Goal: Task Accomplishment & Management: Use online tool/utility

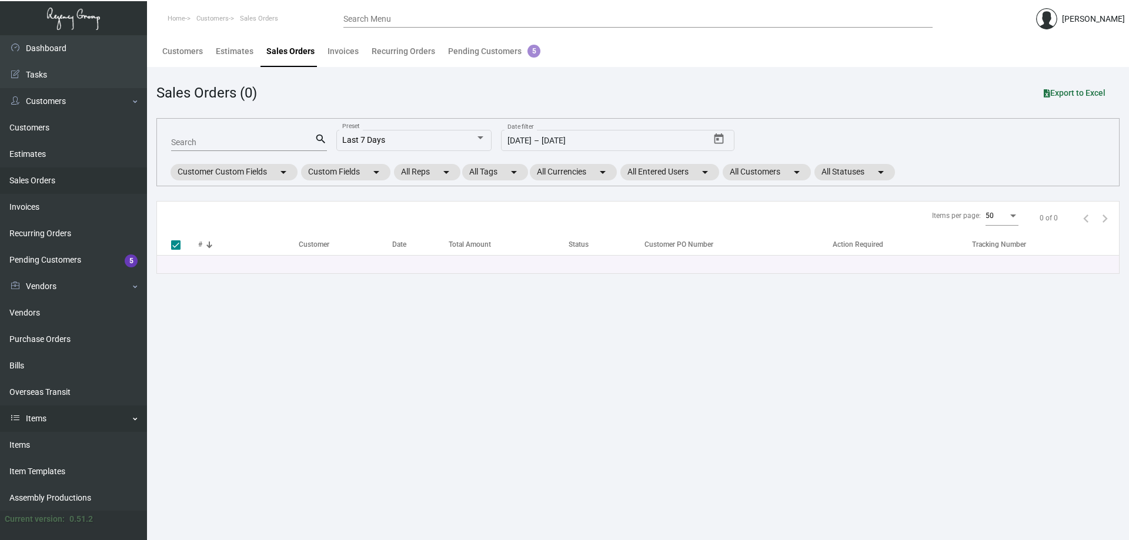
click at [36, 438] on link "Items" at bounding box center [73, 445] width 147 height 26
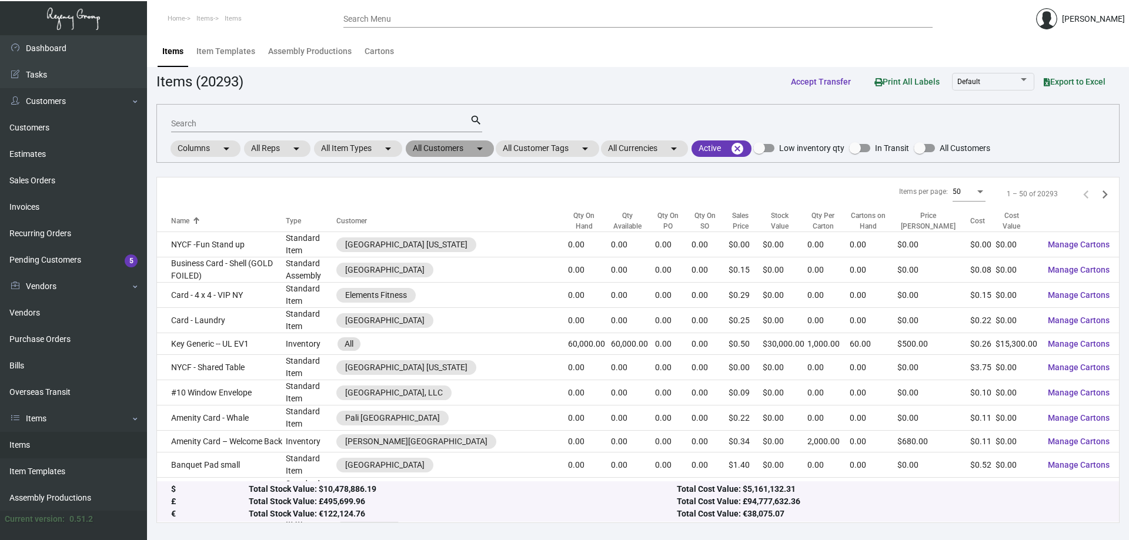
click at [456, 149] on mat-chip "All Customers arrow_drop_down" at bounding box center [450, 149] width 88 height 16
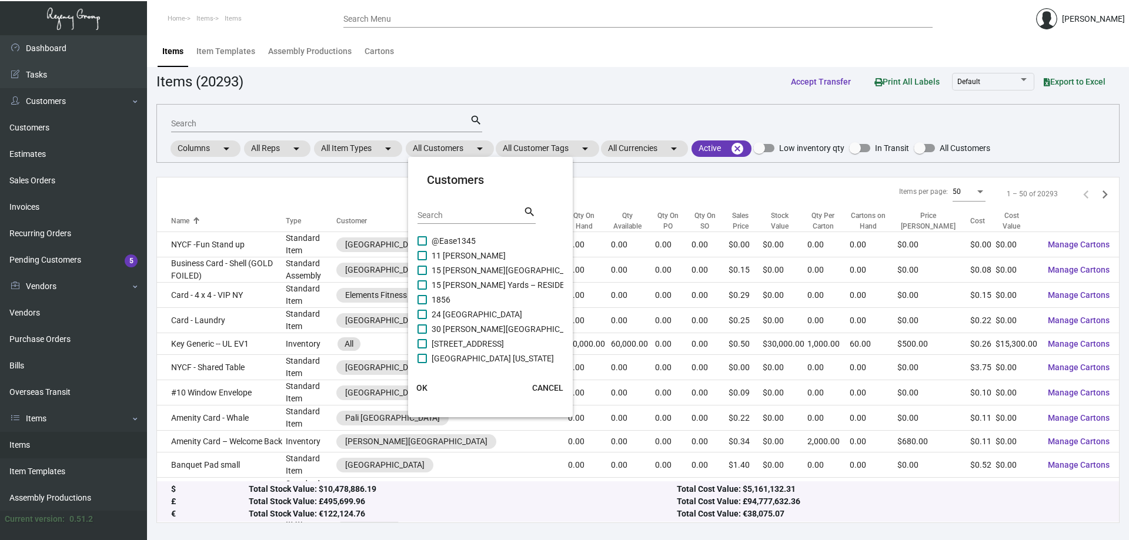
click at [430, 130] on div at bounding box center [564, 270] width 1129 height 540
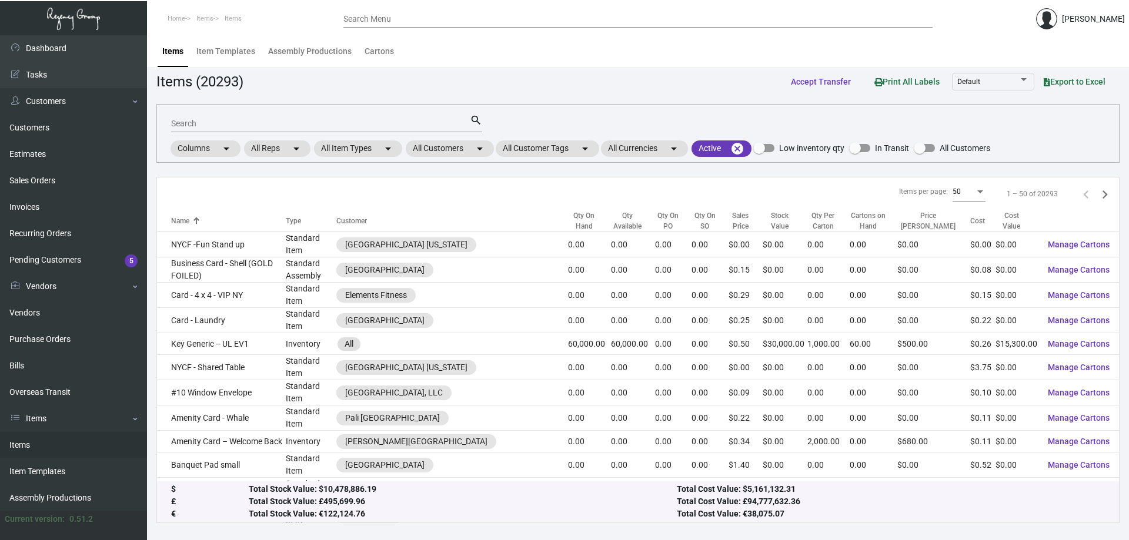
click at [432, 125] on input "Search" at bounding box center [320, 123] width 299 height 9
click at [446, 156] on mat-chip "All Customers arrow_drop_down" at bounding box center [450, 149] width 88 height 16
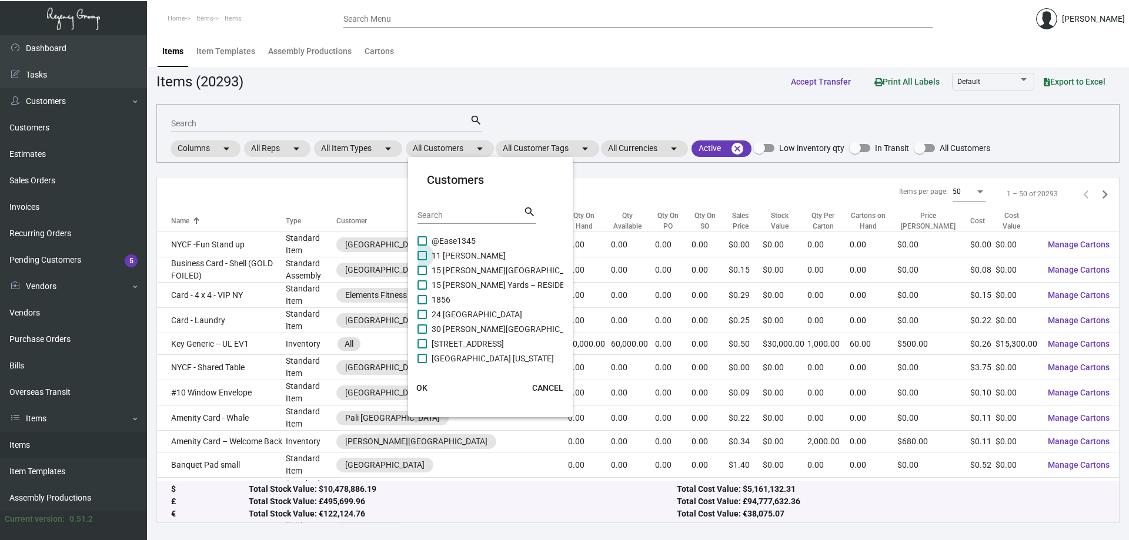
click at [465, 252] on span "11 [PERSON_NAME]" at bounding box center [469, 256] width 74 height 14
click at [422, 261] on input "11 [PERSON_NAME]" at bounding box center [422, 261] width 1 height 1
checkbox input "true"
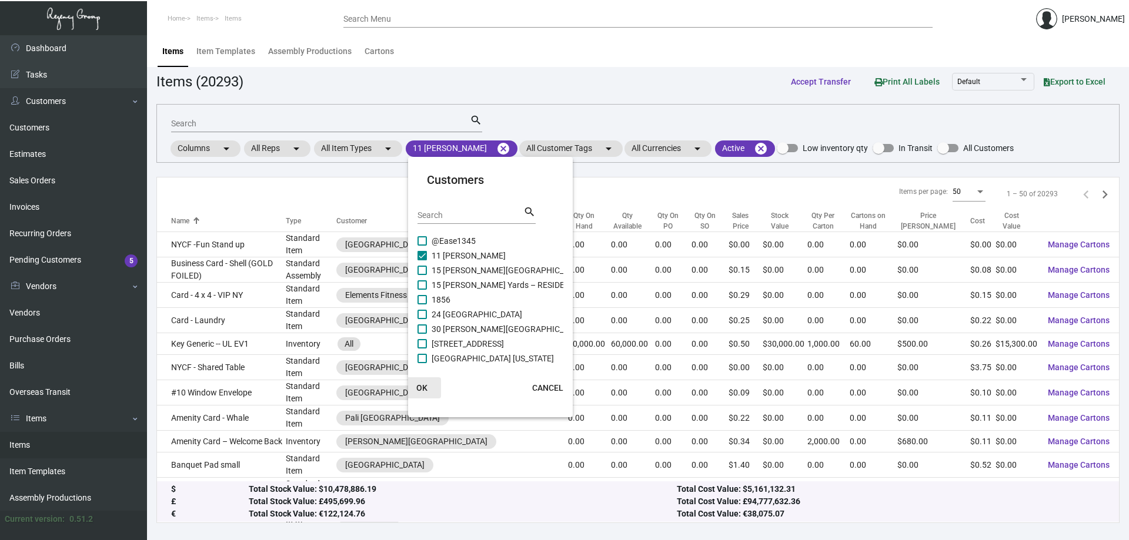
click at [422, 391] on span "OK" at bounding box center [421, 387] width 11 height 9
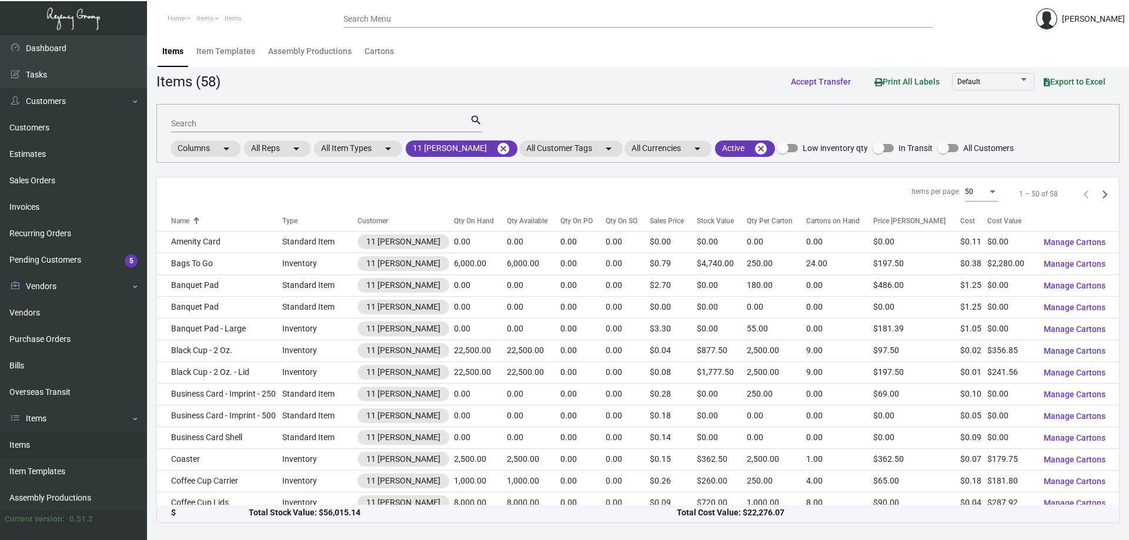
click at [299, 126] on input "Search" at bounding box center [320, 123] width 299 height 9
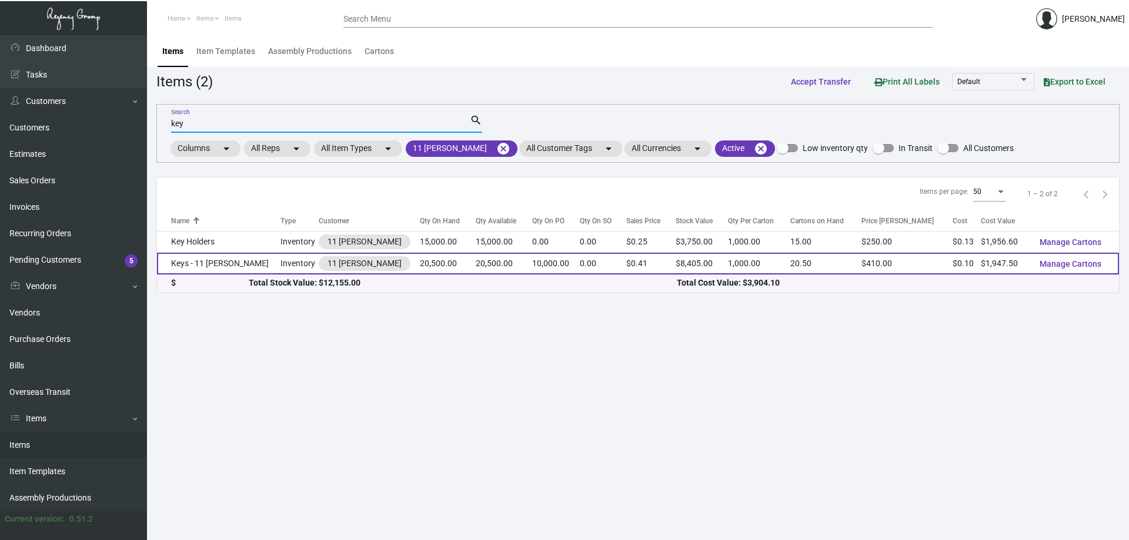
type input "key"
click at [231, 266] on td "Keys - 11 [PERSON_NAME]" at bounding box center [219, 264] width 124 height 22
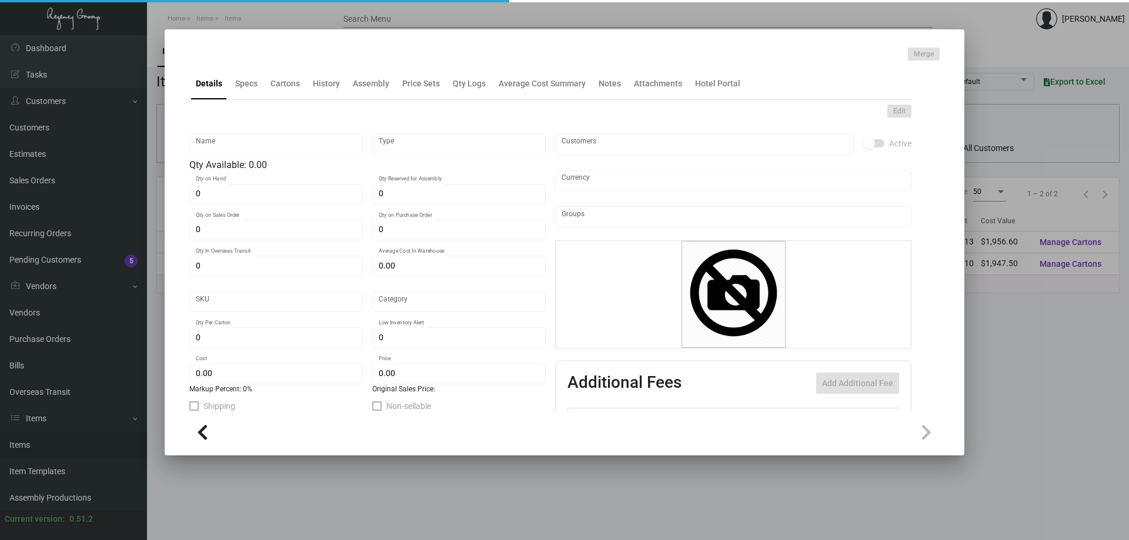
type input "Keys - 11 [PERSON_NAME]"
type input "Inventory"
type input "20,500"
type input "10,000"
type input "$ 0.10778"
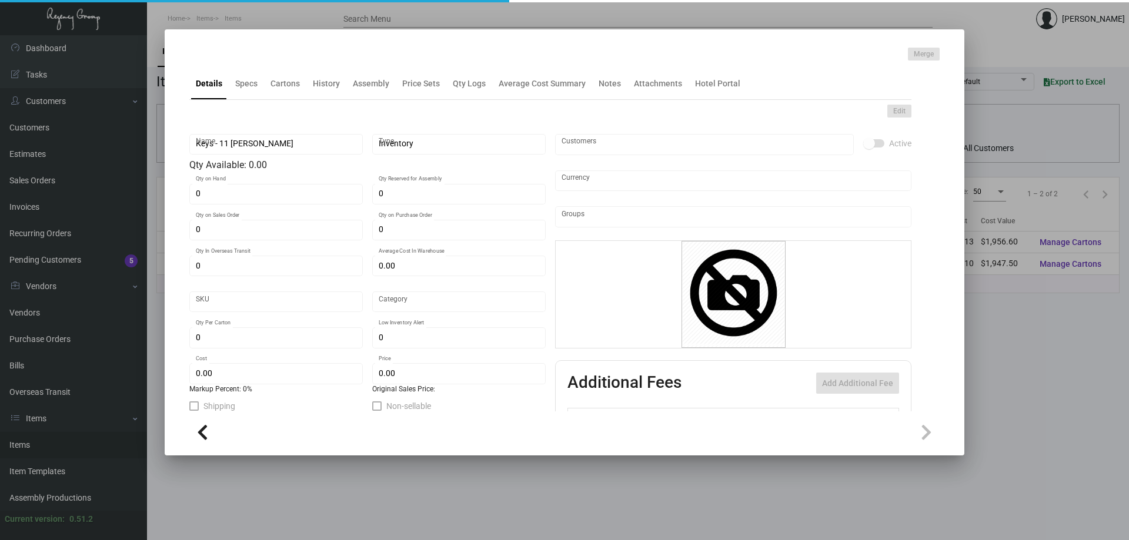
type input "90"
type input "Overseas"
type input "1,000"
type input "5,000"
type input "$ 0.095"
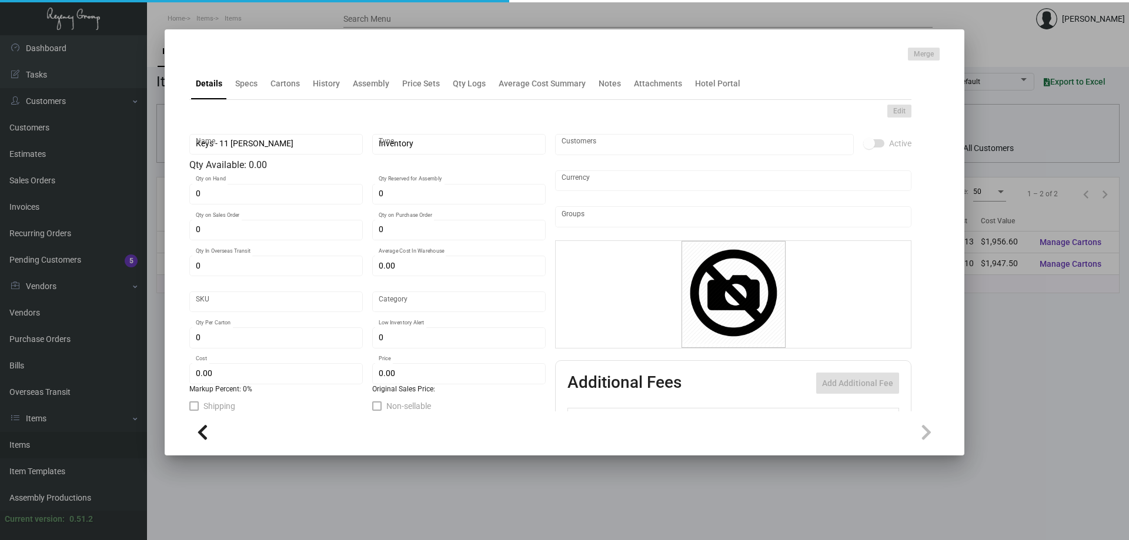
type input "$ 0.41"
type textarea "Key Cards: Size CR80, #30 mill PVC plastic stock, GOLD colored stock, white col…"
type textarea "Key Cards"
checkbox input "true"
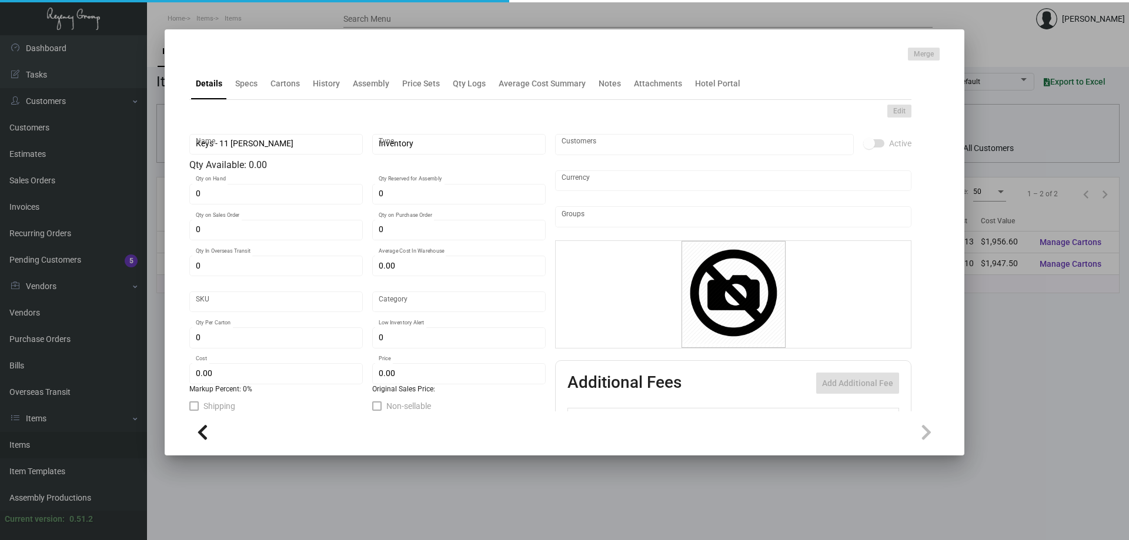
type input "United States Dollar $"
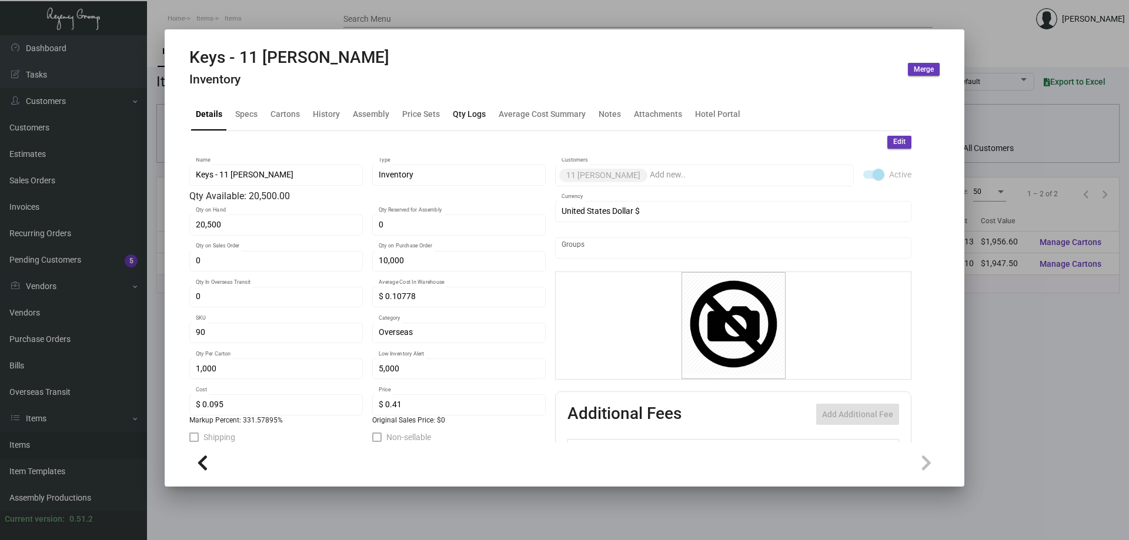
click at [470, 118] on div "Qty Logs" at bounding box center [469, 114] width 33 height 12
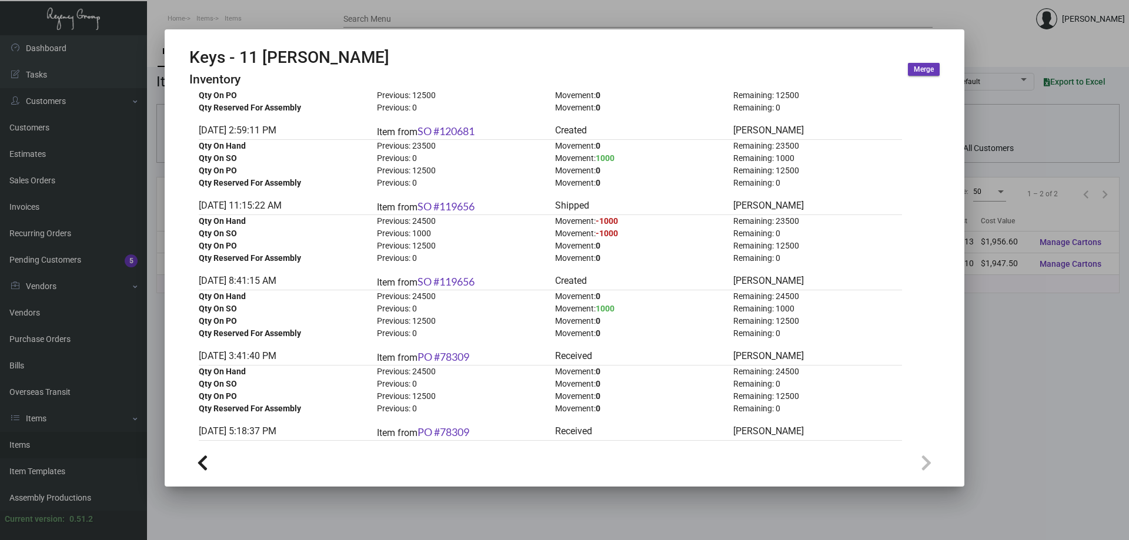
scroll to position [8548, 0]
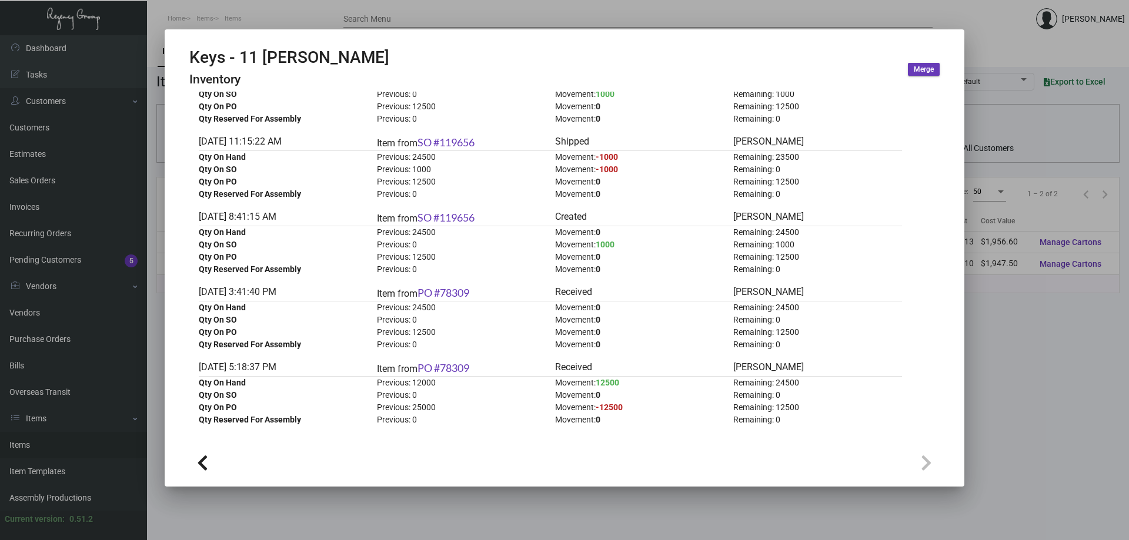
click at [251, 20] on div at bounding box center [564, 270] width 1129 height 540
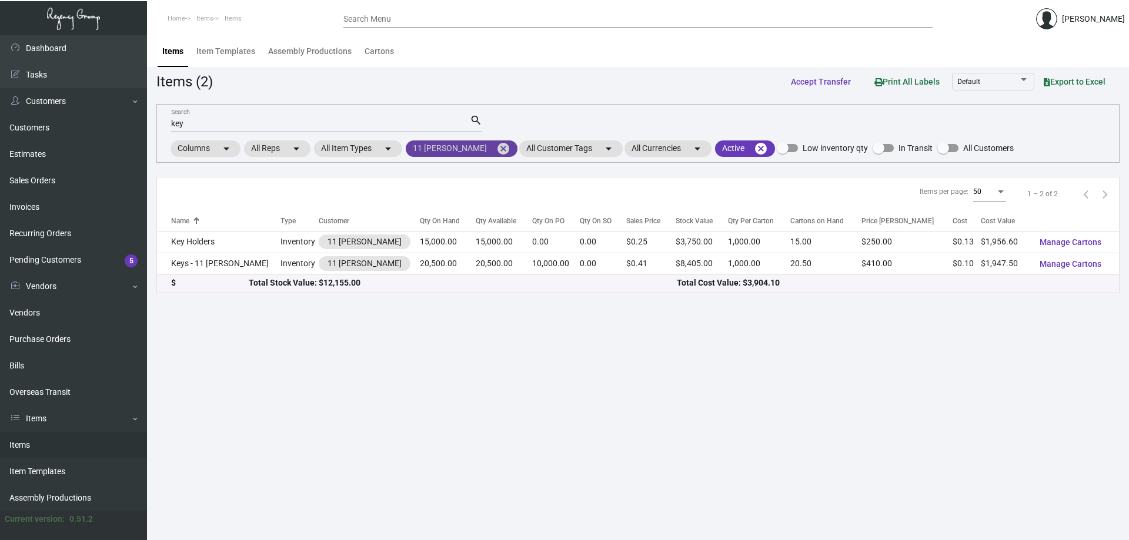
click at [496, 147] on mat-icon "cancel" at bounding box center [503, 149] width 14 height 14
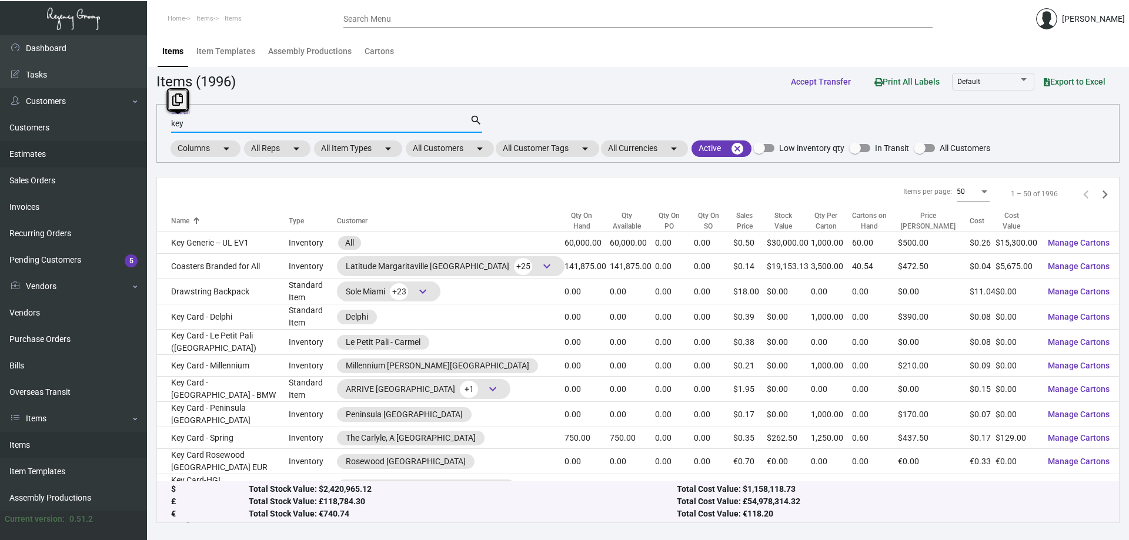
drag, startPoint x: 404, startPoint y: 127, endPoint x: 0, endPoint y: 148, distance: 404.6
click at [0, 148] on div "Dashboard Dashboard Tasks Customers Customers Estimates Sales Orders Invoices R…" at bounding box center [564, 287] width 1129 height 505
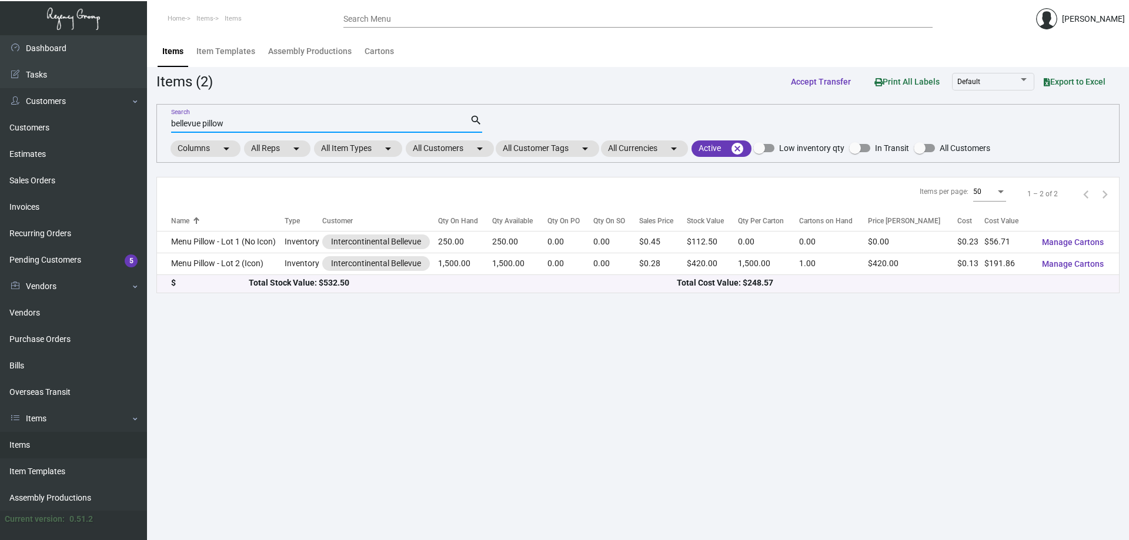
type input "bellevue pillow"
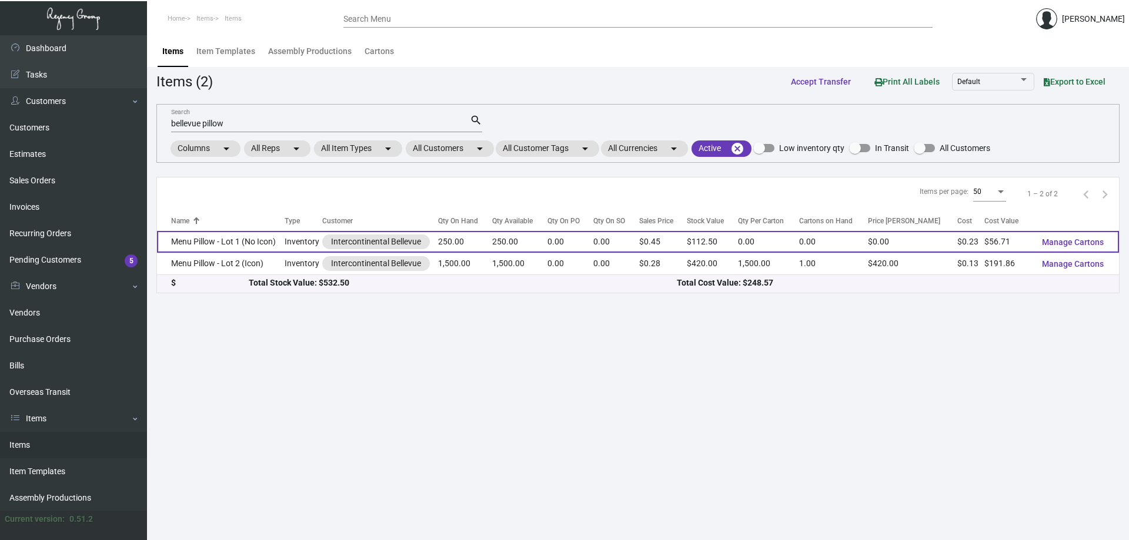
click at [266, 245] on td "Menu Pillow - Lot 1 (No Icon)" at bounding box center [221, 242] width 128 height 22
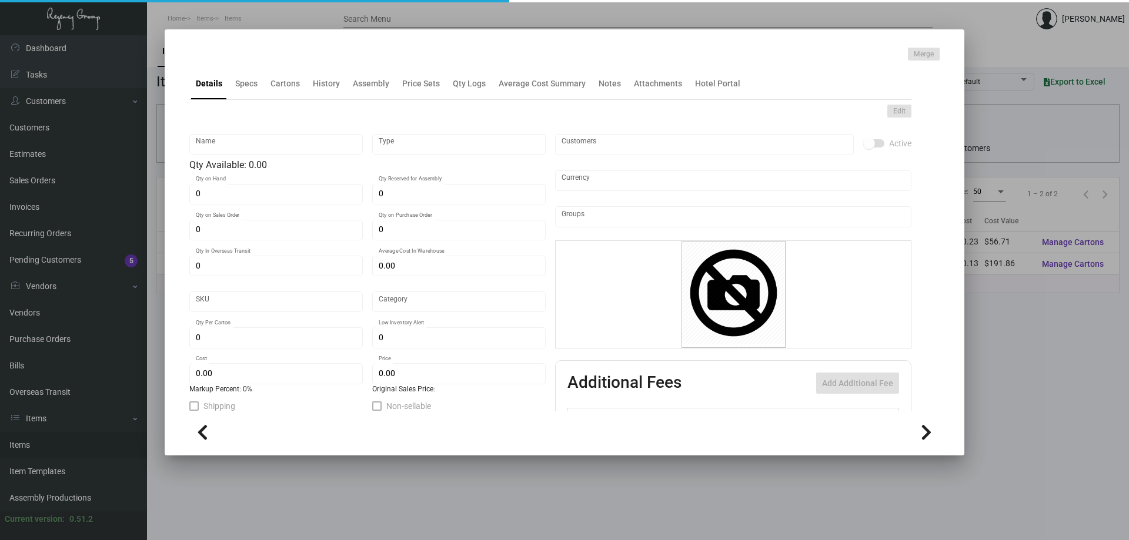
type input "Menu Pillow - Lot 1 (No Icon)"
type input "Inventory"
type input "250"
type input "$ 0.22684"
type input "INTBELL-Menu Inserts-82-INV"
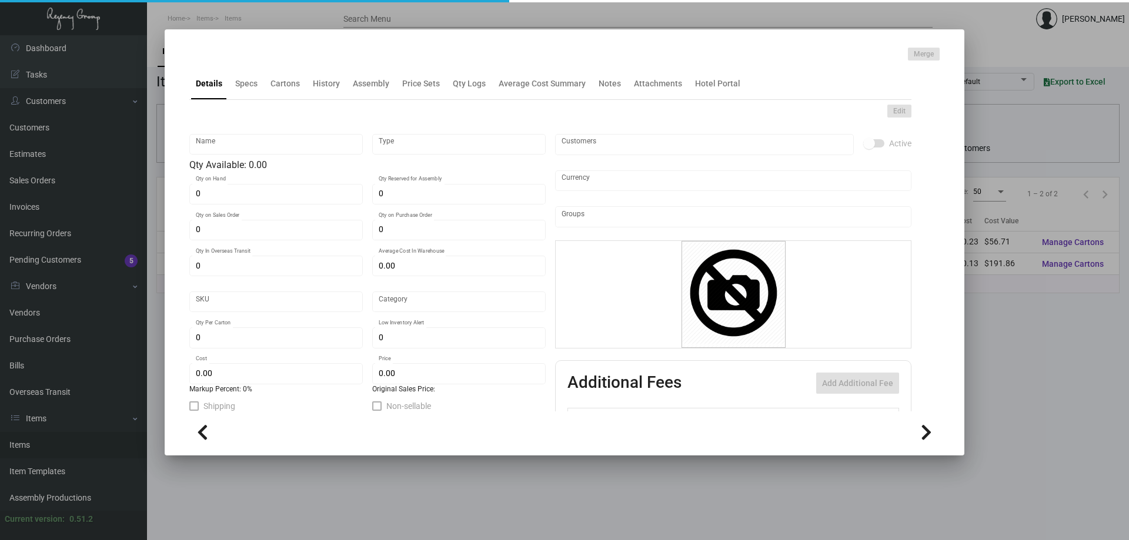
type input "Standard"
type input "$ 0.22684"
type input "$ 0.45"
checkbox input "true"
type input "United States Dollar $"
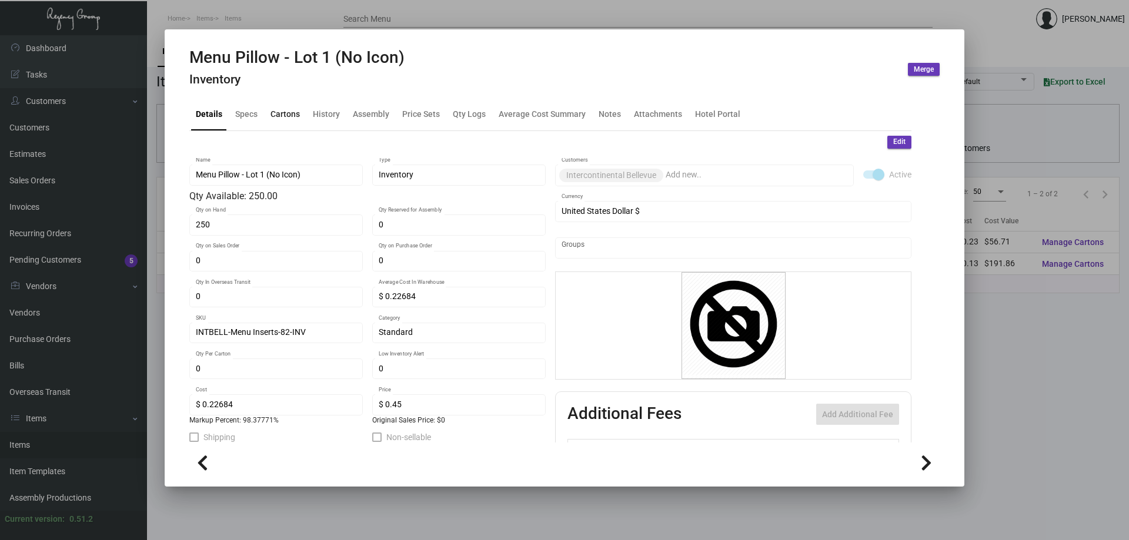
click at [291, 118] on div "Cartons" at bounding box center [285, 114] width 29 height 12
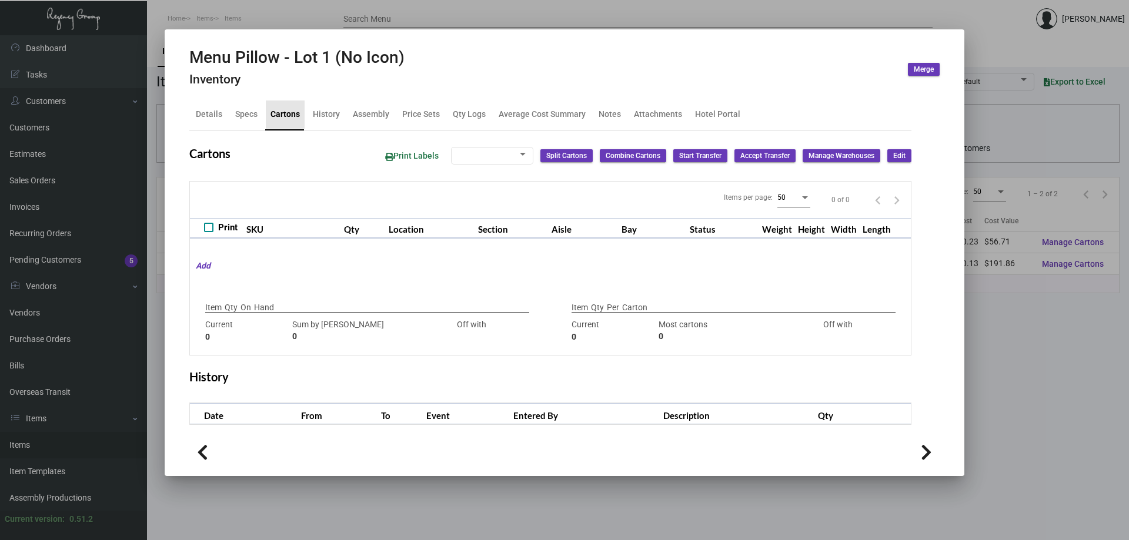
type input "250"
type input "0"
type input "250"
type input "-250"
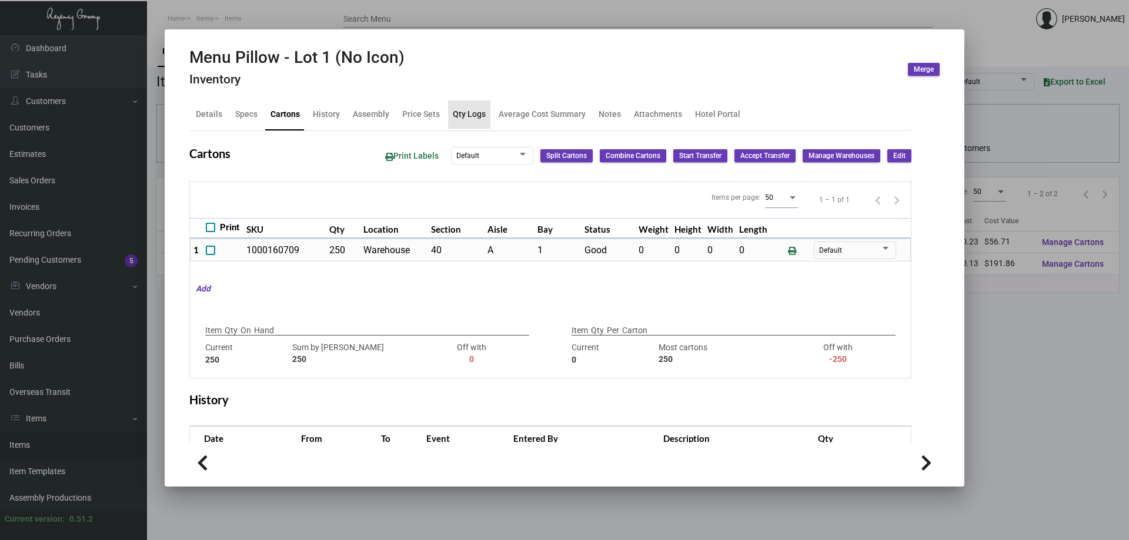
click at [479, 108] on div "Qty Logs" at bounding box center [469, 114] width 33 height 12
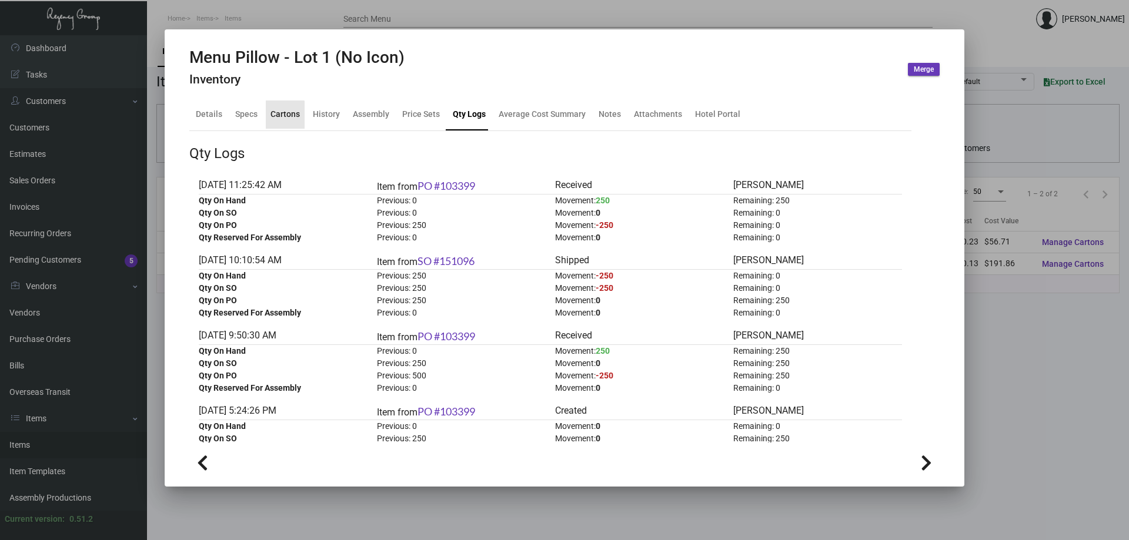
click at [278, 116] on div "Cartons" at bounding box center [285, 114] width 29 height 12
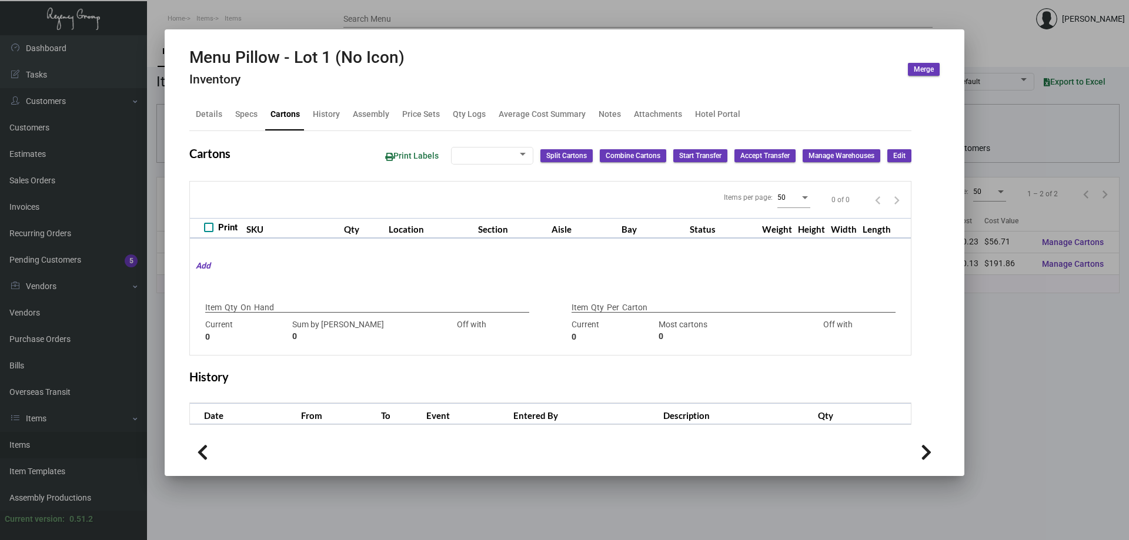
type input "250"
type input "0"
type input "250"
type input "-250"
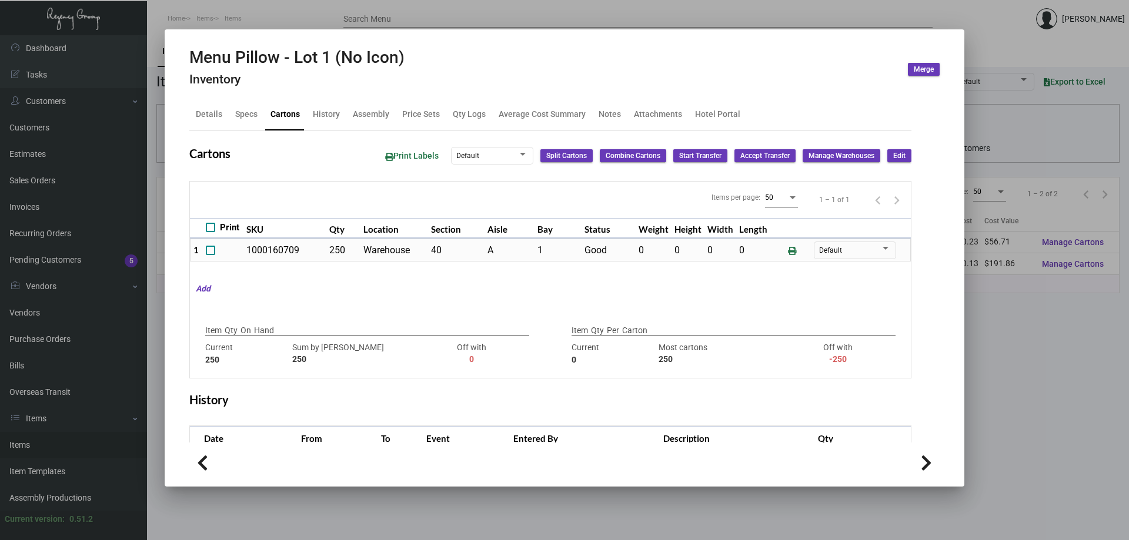
click at [393, 14] on div at bounding box center [564, 270] width 1129 height 540
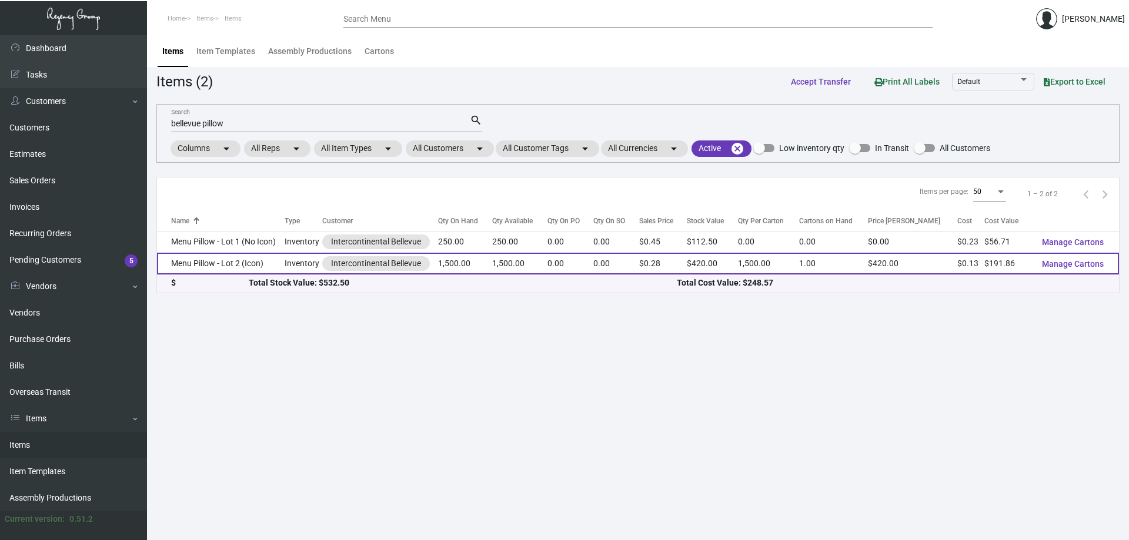
click at [247, 258] on td "Menu Pillow - Lot 2 (Icon)" at bounding box center [221, 264] width 128 height 22
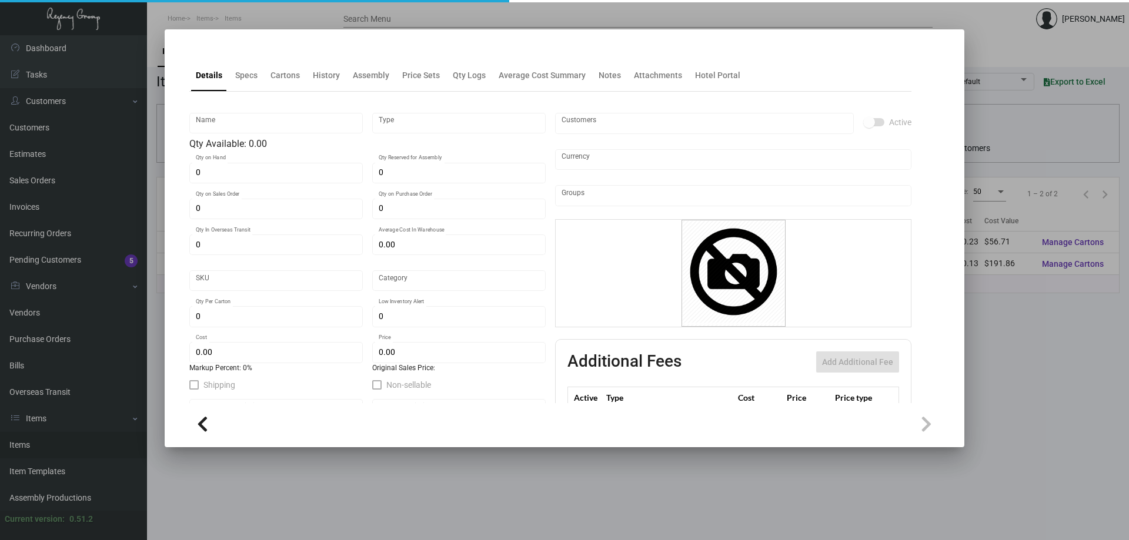
type input "Menu Pillow - Lot 2 (Icon)"
type input "Inventory"
type input "1,500"
type input "$ 0.12791"
type input "INTBELL-Menu Inserts-88-INV"
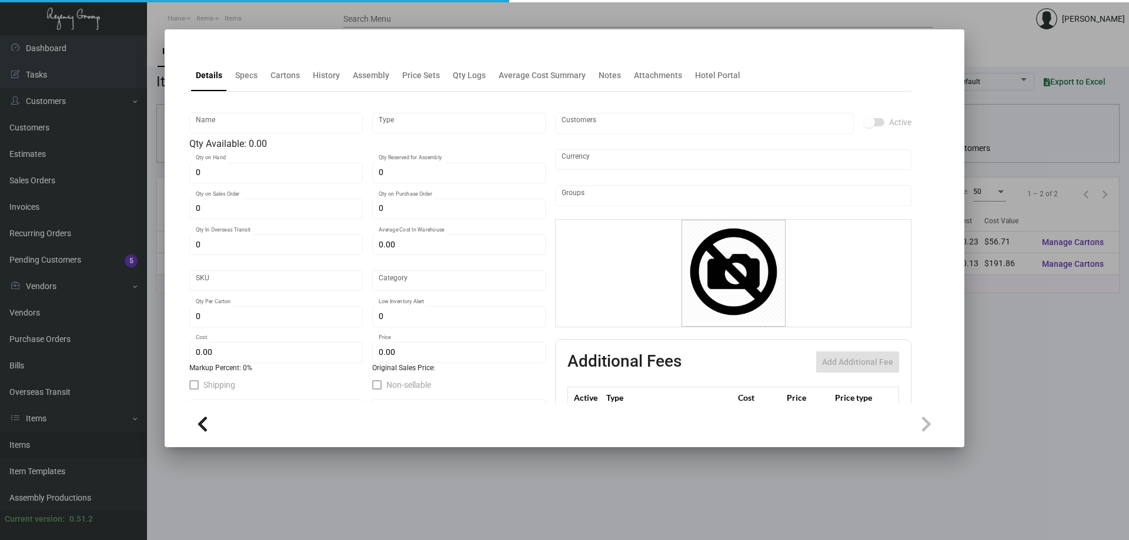
type input "Standard"
type input "1,500"
type input "$ 0.12791"
type input "$ 0.28"
checkbox input "true"
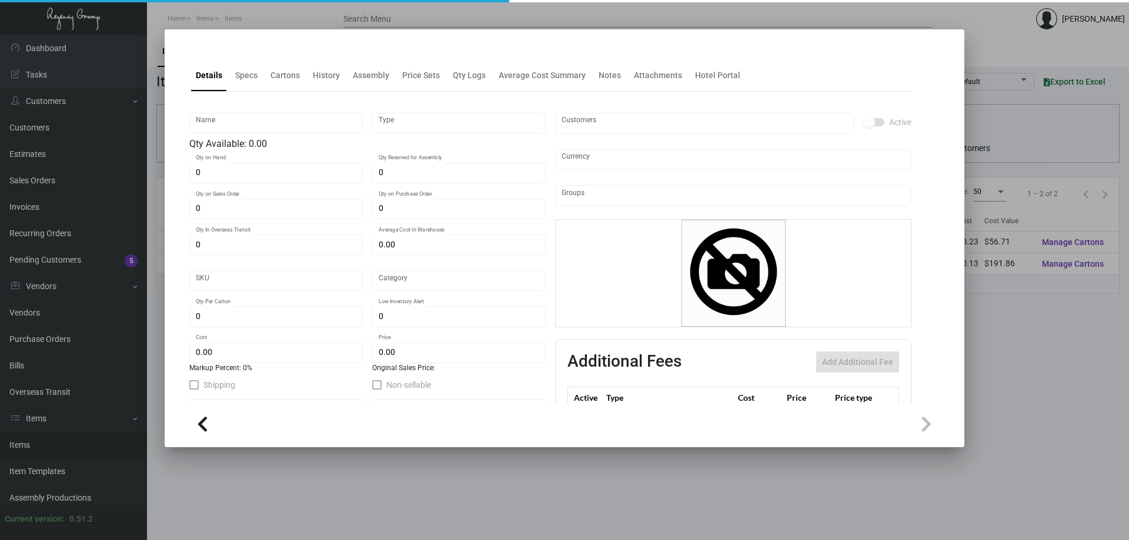
type input "United States Dollar $"
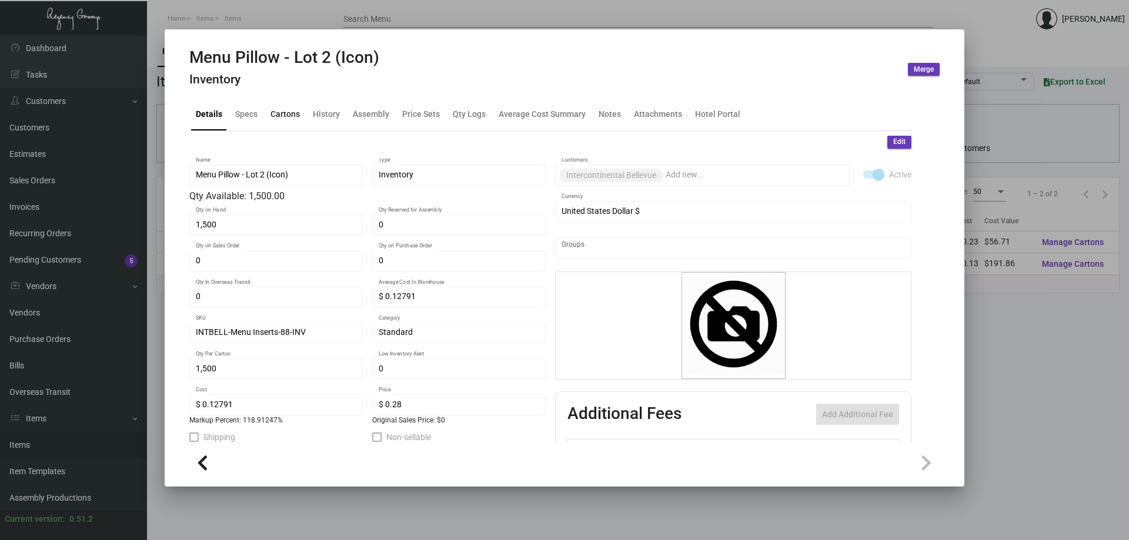
click at [281, 121] on div "Cartons" at bounding box center [285, 115] width 39 height 28
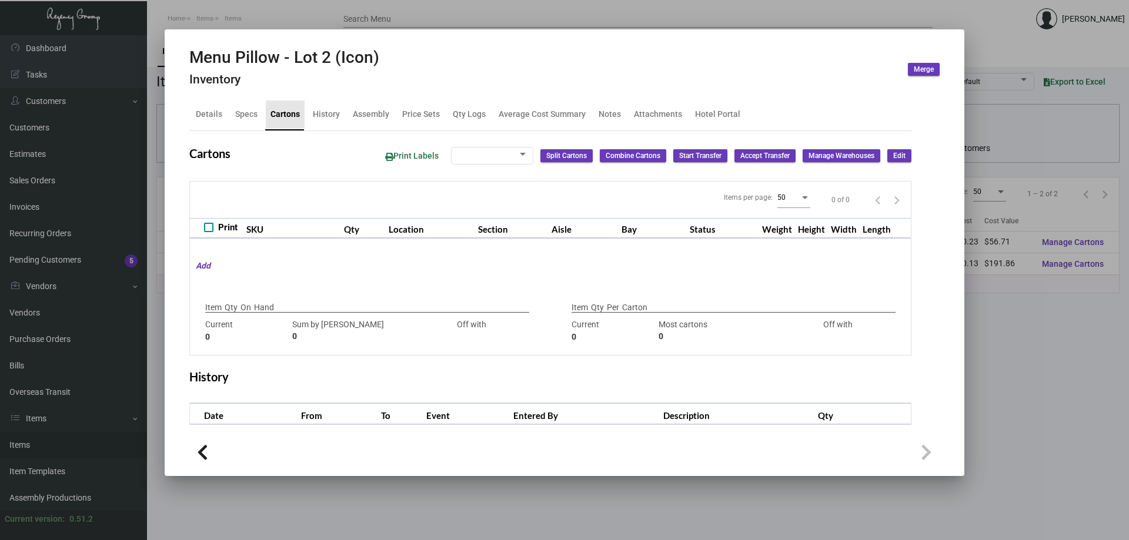
type input "1,500"
type input "1500"
type input "0"
type input "1,500"
type input "1500"
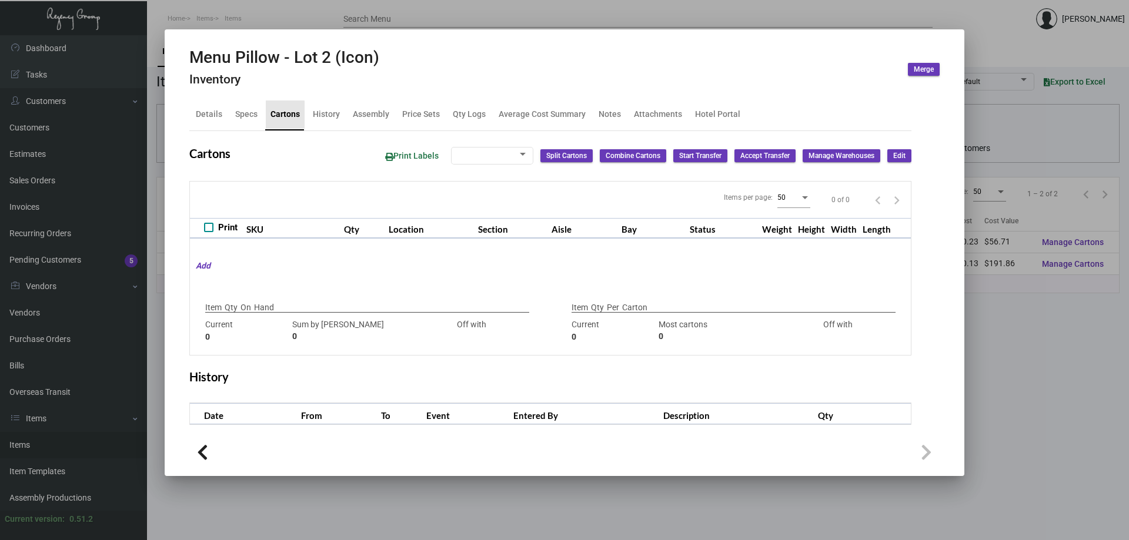
type input "0"
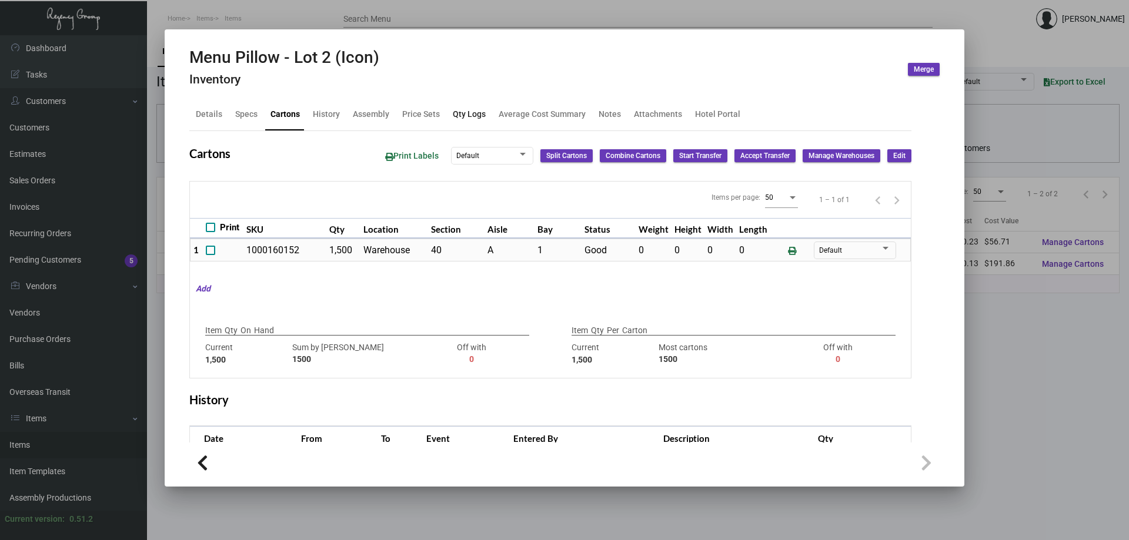
click at [473, 122] on div "Qty Logs" at bounding box center [469, 115] width 42 height 28
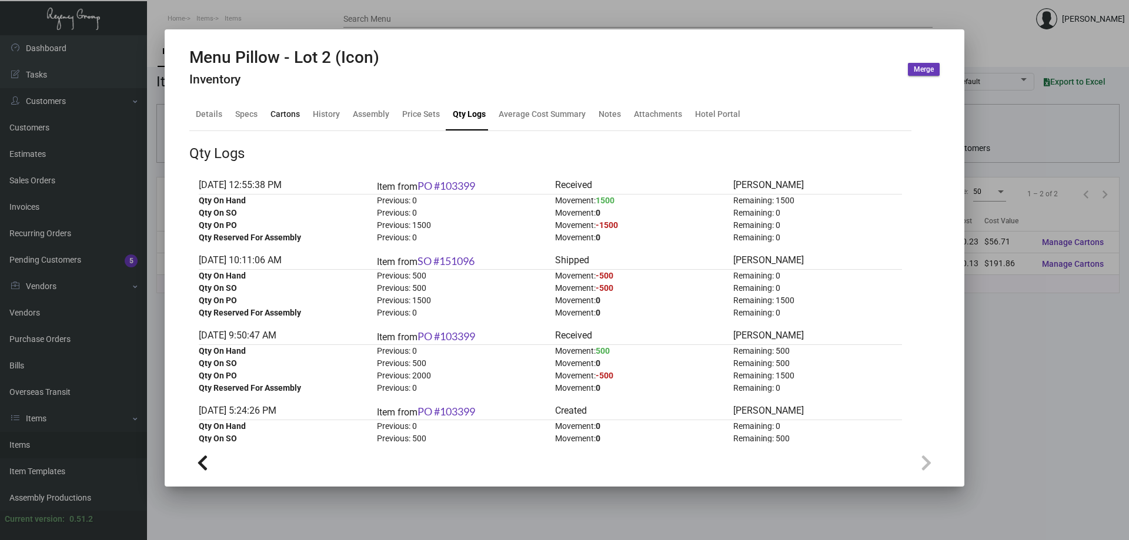
drag, startPoint x: 265, startPoint y: 105, endPoint x: 272, endPoint y: 109, distance: 7.9
click at [266, 105] on div "Cartons" at bounding box center [285, 115] width 39 height 28
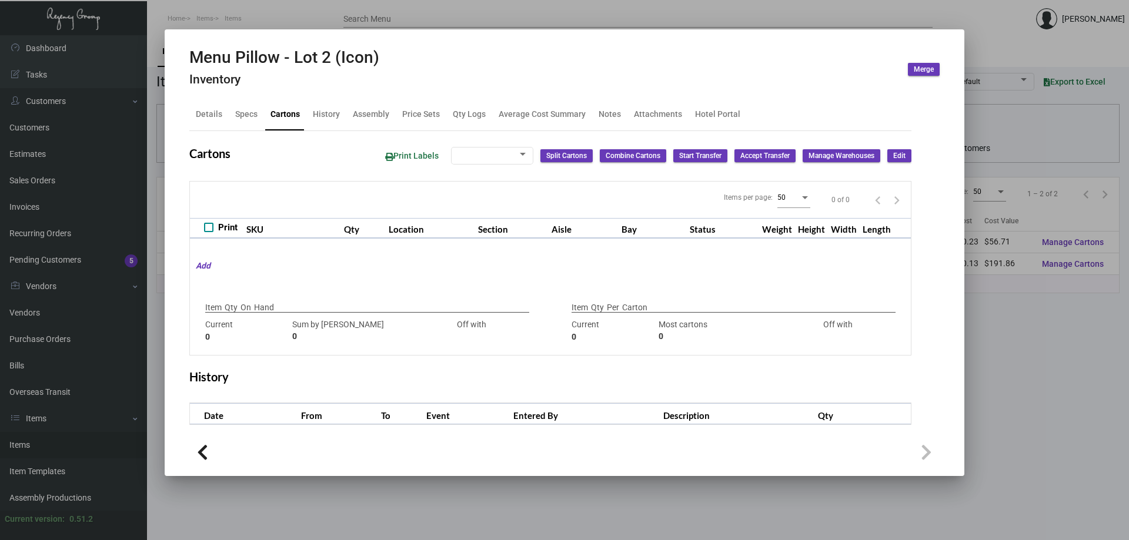
type input "1,500"
type input "1500"
type input "0"
type input "1,500"
type input "1500"
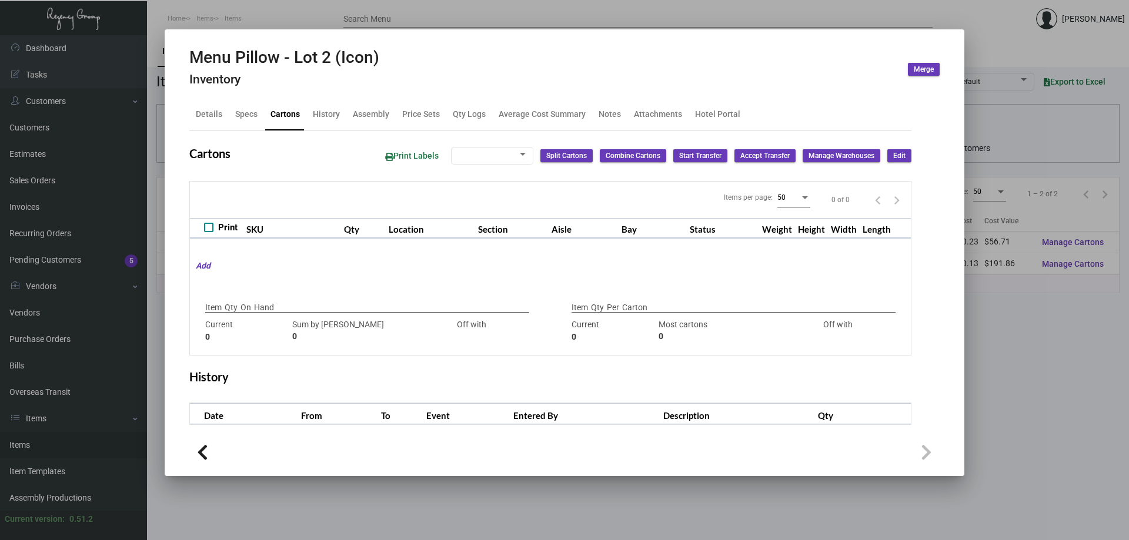
type input "0"
